Goal: Go to known website: Access a specific website the user already knows

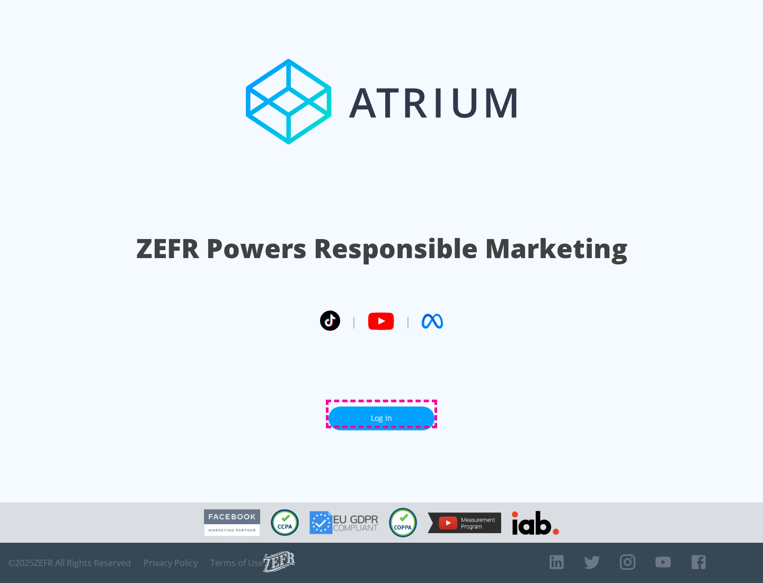
click at [382, 414] on link "Log In" at bounding box center [382, 418] width 106 height 24
